Goal: Transaction & Acquisition: Subscribe to service/newsletter

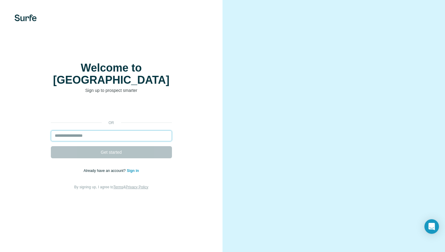
click at [72, 130] on input "email" at bounding box center [111, 135] width 121 height 11
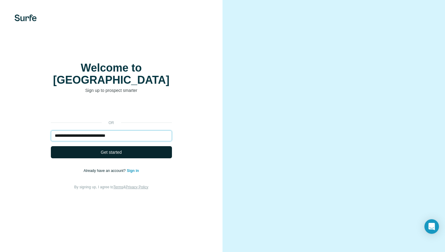
type input "**********"
click at [101, 149] on span "Get started" at bounding box center [111, 152] width 21 height 6
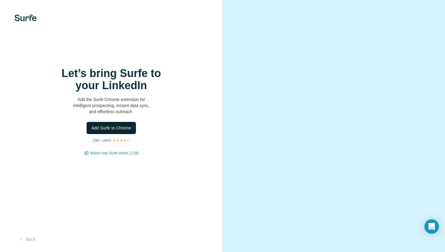
click at [115, 127] on span "Add Surfe to Chrome" at bounding box center [111, 128] width 40 height 6
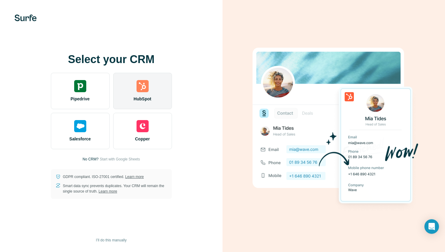
click at [145, 86] on img at bounding box center [143, 86] width 12 height 12
click at [139, 92] on div "HubSpot" at bounding box center [142, 91] width 59 height 36
click at [137, 100] on span "HubSpot" at bounding box center [143, 99] width 18 height 6
click at [151, 82] on div "HubSpot" at bounding box center [142, 91] width 59 height 36
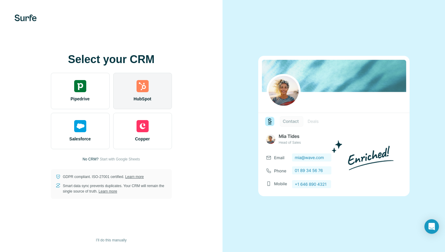
click at [146, 106] on div "HubSpot" at bounding box center [142, 91] width 59 height 36
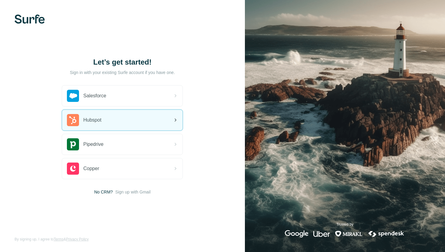
click at [173, 120] on icon at bounding box center [175, 119] width 7 height 7
